Goal: Register for event/course

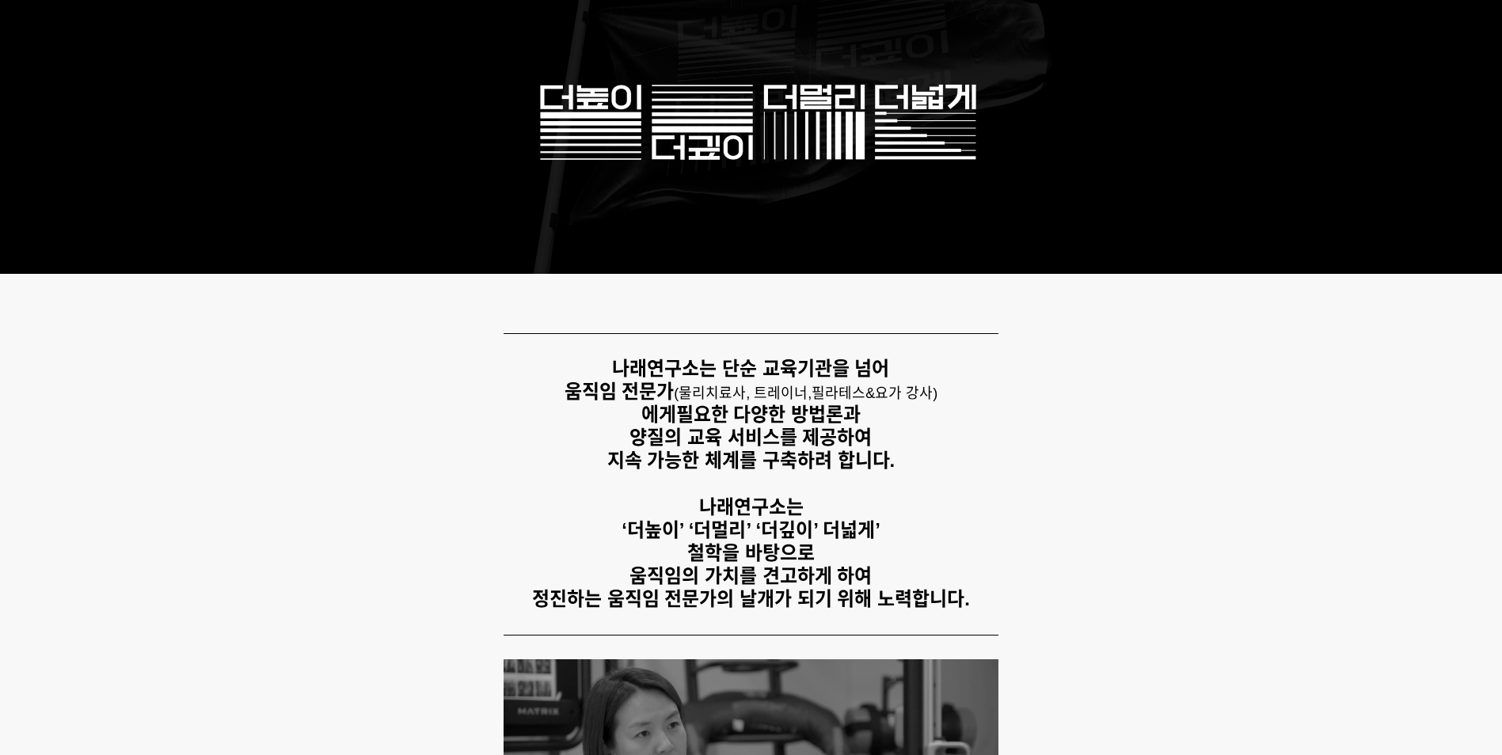
scroll to position [475, 0]
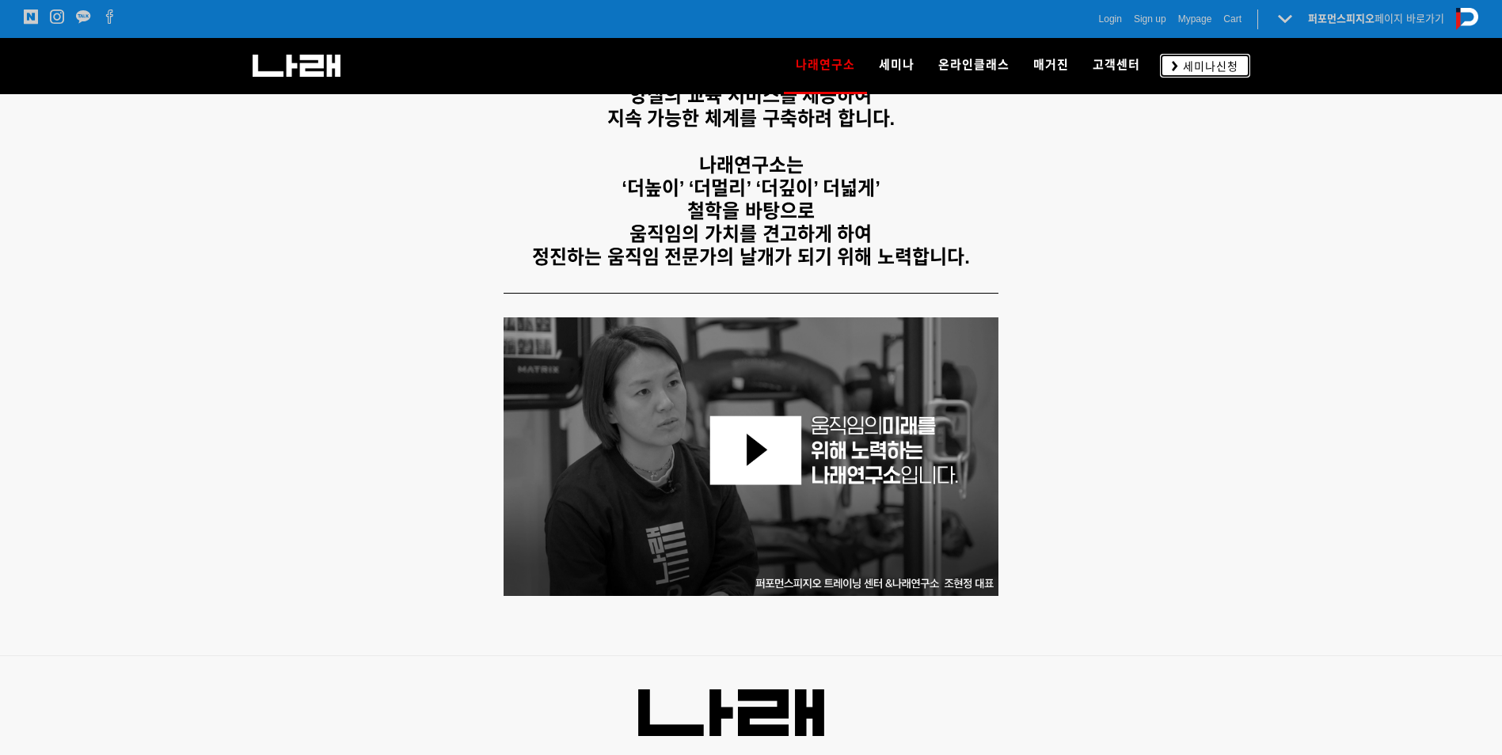
click at [1210, 64] on span "세미나신청" at bounding box center [1208, 67] width 60 height 16
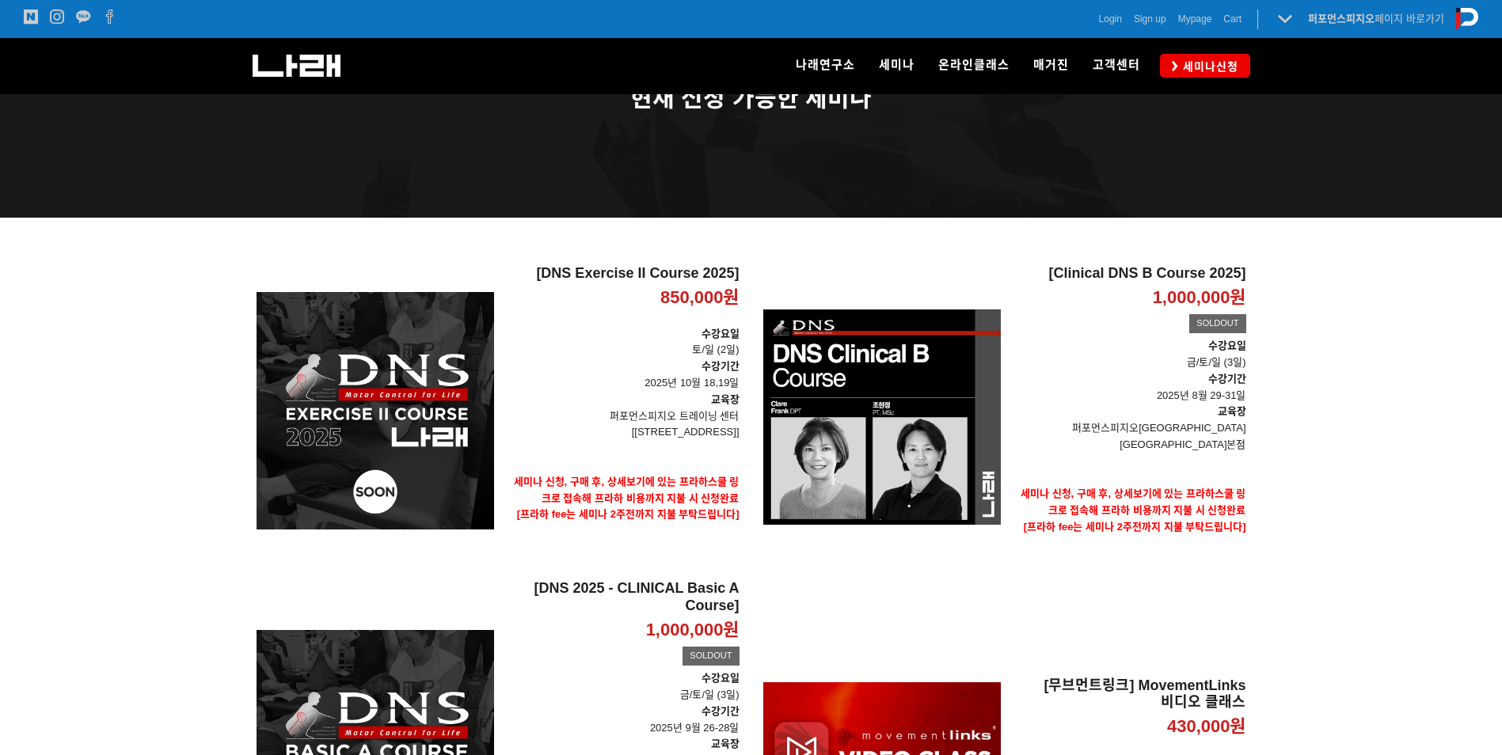
scroll to position [79, 0]
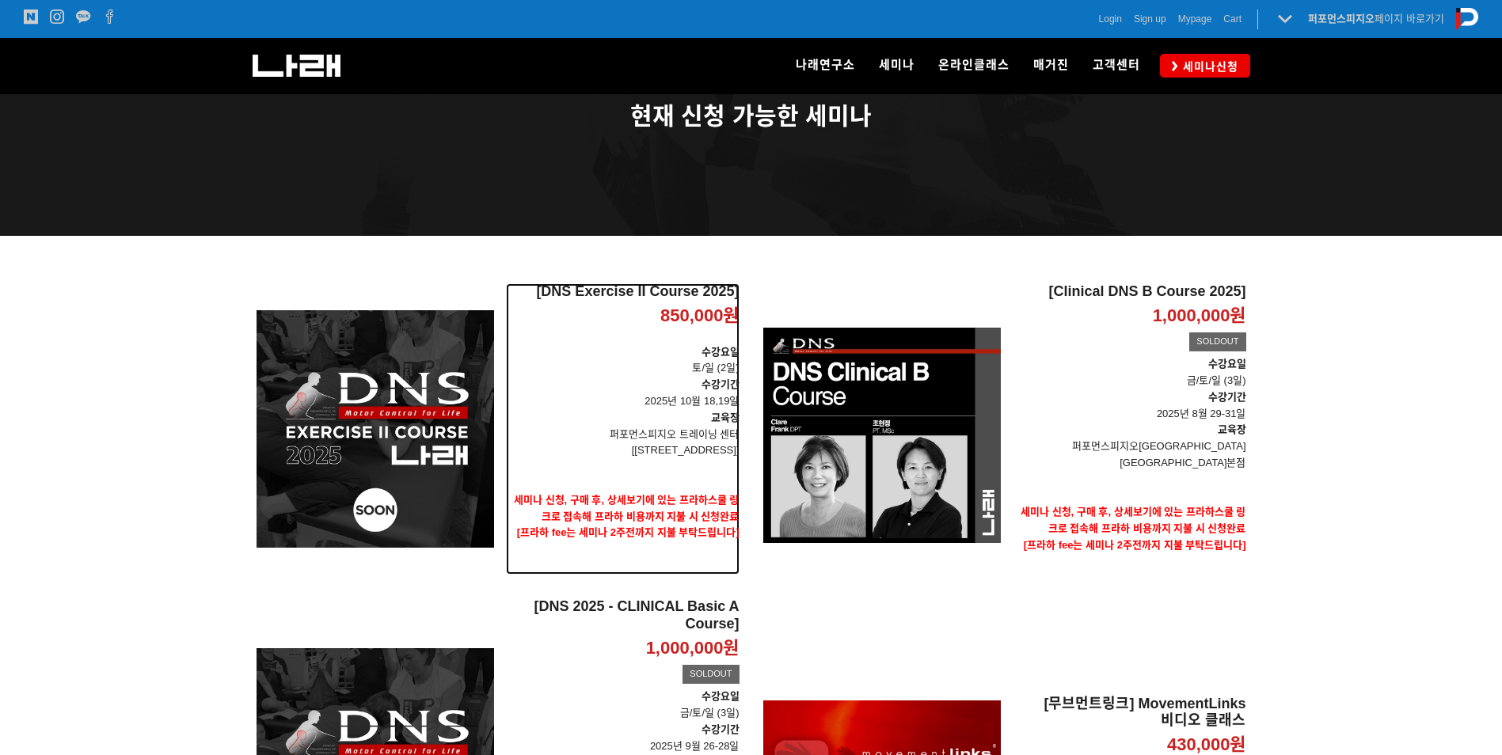
click at [656, 441] on p "퍼포먼스피지오 트레이닝 센터" at bounding box center [623, 435] width 234 height 17
